Goal: Obtain resource: Obtain resource

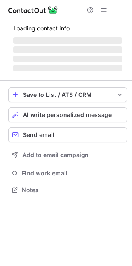
scroll to position [189, 132]
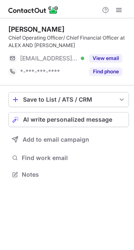
scroll to position [169, 134]
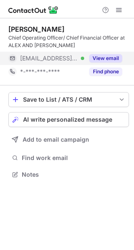
click at [106, 58] on button "View email" at bounding box center [105, 58] width 33 height 8
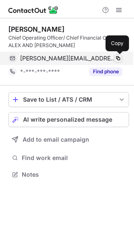
click at [116, 59] on span at bounding box center [117, 58] width 7 height 7
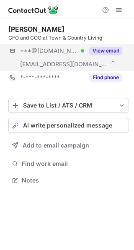
scroll to position [175, 134]
click at [116, 48] on button "View email" at bounding box center [105, 51] width 33 height 8
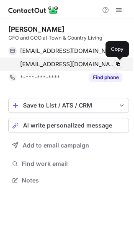
click at [117, 61] on button at bounding box center [118, 64] width 8 height 8
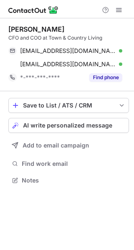
scroll to position [175, 134]
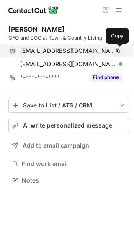
click at [117, 51] on span at bounding box center [117, 51] width 7 height 7
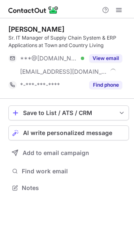
scroll to position [182, 134]
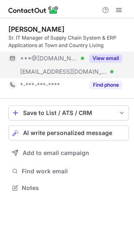
click at [109, 59] on button "View email" at bounding box center [105, 58] width 33 height 8
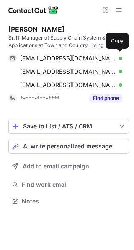
scroll to position [196, 134]
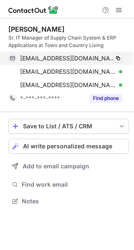
click at [116, 54] on div "minmczhu@gmail.com Verified Copy" at bounding box center [65, 58] width 114 height 13
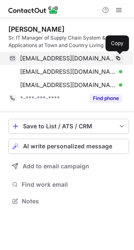
click at [119, 58] on span at bounding box center [117, 58] width 7 height 7
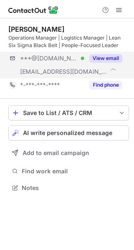
scroll to position [182, 134]
click at [109, 58] on button "View email" at bounding box center [105, 58] width 33 height 8
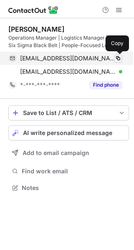
click at [119, 61] on span at bounding box center [117, 58] width 7 height 7
